Goal: Information Seeking & Learning: Learn about a topic

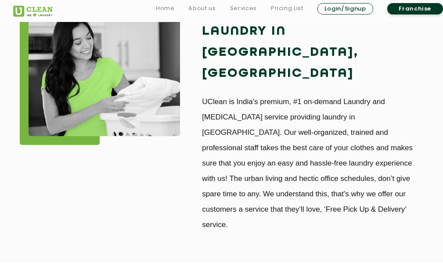
scroll to position [791, 0]
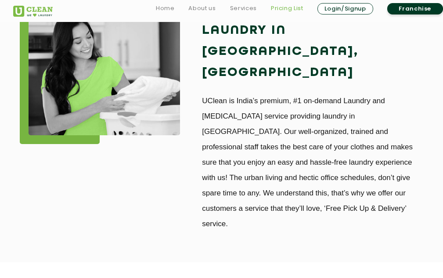
click at [281, 7] on link "Pricing List" at bounding box center [287, 8] width 33 height 11
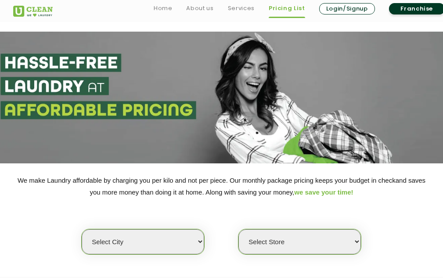
scroll to position [176, 0]
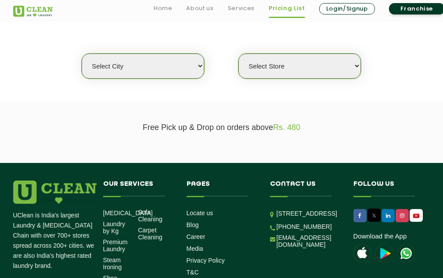
click at [198, 66] on select "Select city [GEOGRAPHIC_DATA] [GEOGRAPHIC_DATA] [GEOGRAPHIC_DATA] [GEOGRAPHIC_D…" at bounding box center [143, 66] width 123 height 25
click at [288, 76] on select "Select Store" at bounding box center [300, 66] width 123 height 25
click at [172, 75] on select "Select city [GEOGRAPHIC_DATA] [GEOGRAPHIC_DATA] [GEOGRAPHIC_DATA] [GEOGRAPHIC_D…" at bounding box center [143, 66] width 123 height 25
select select "28"
click at [82, 54] on select "Select city [GEOGRAPHIC_DATA] [GEOGRAPHIC_DATA] [GEOGRAPHIC_DATA] [GEOGRAPHIC_D…" at bounding box center [143, 66] width 123 height 25
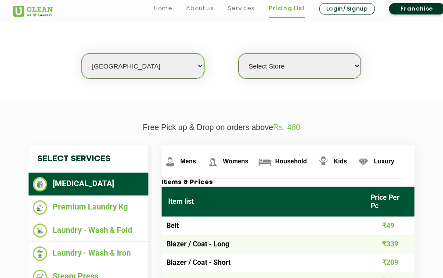
click at [272, 74] on select "Select Store [GEOGRAPHIC_DATA] [GEOGRAPHIC_DATA] [GEOGRAPHIC_DATA][PERSON_NAME]…" at bounding box center [300, 66] width 123 height 25
select select "68"
click at [239, 54] on select "Select Store [GEOGRAPHIC_DATA] [GEOGRAPHIC_DATA] [GEOGRAPHIC_DATA][PERSON_NAME]…" at bounding box center [300, 66] width 123 height 25
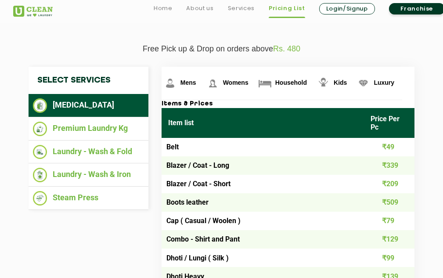
scroll to position [264, 0]
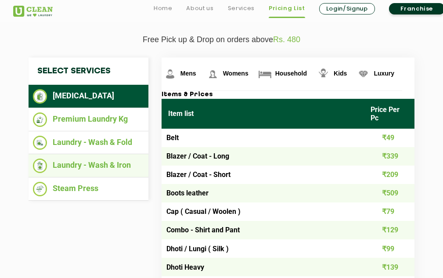
click at [102, 166] on li "Laundry - Wash & Iron" at bounding box center [88, 166] width 111 height 14
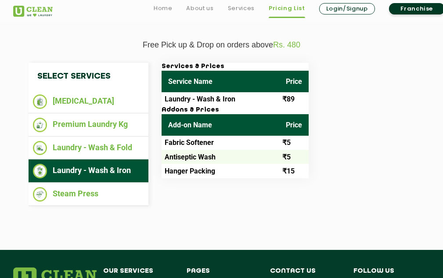
scroll to position [269, 0]
